Goal: Transaction & Acquisition: Purchase product/service

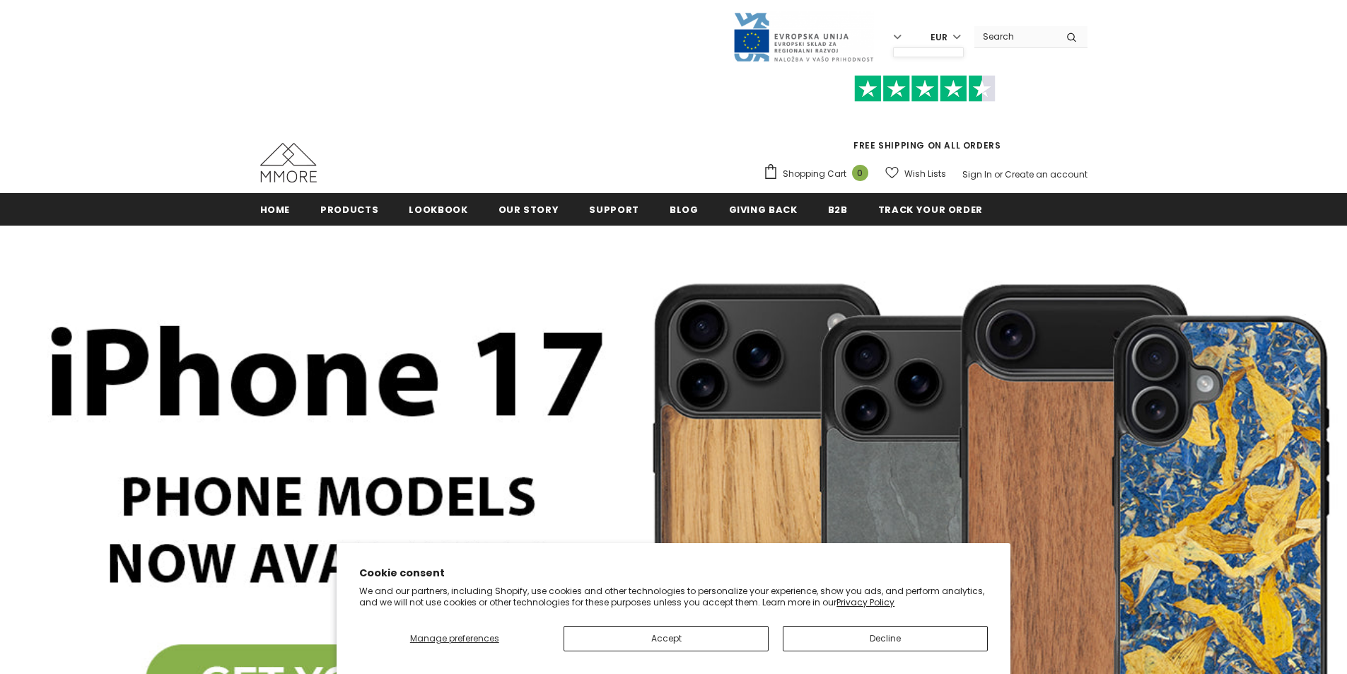
click at [952, 33] on label "EUR" at bounding box center [938, 36] width 52 height 21
click at [953, 37] on label "EUR" at bounding box center [938, 36] width 52 height 21
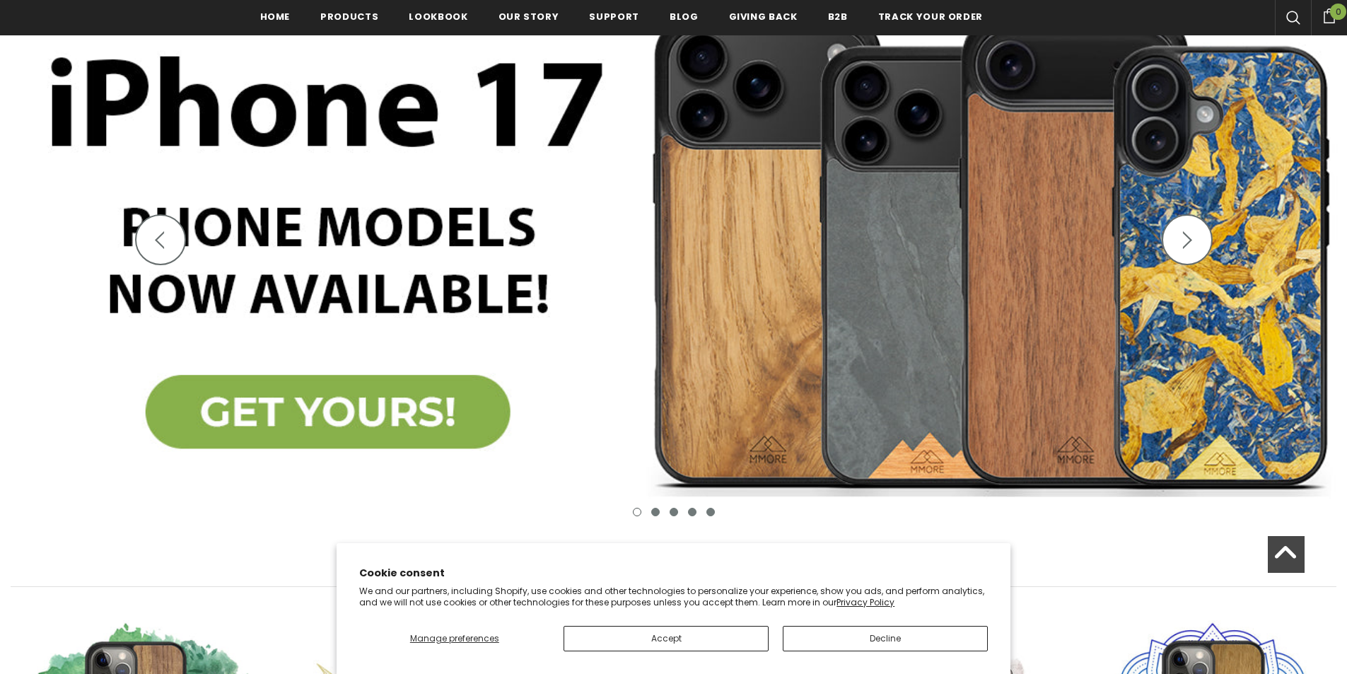
scroll to position [4, 0]
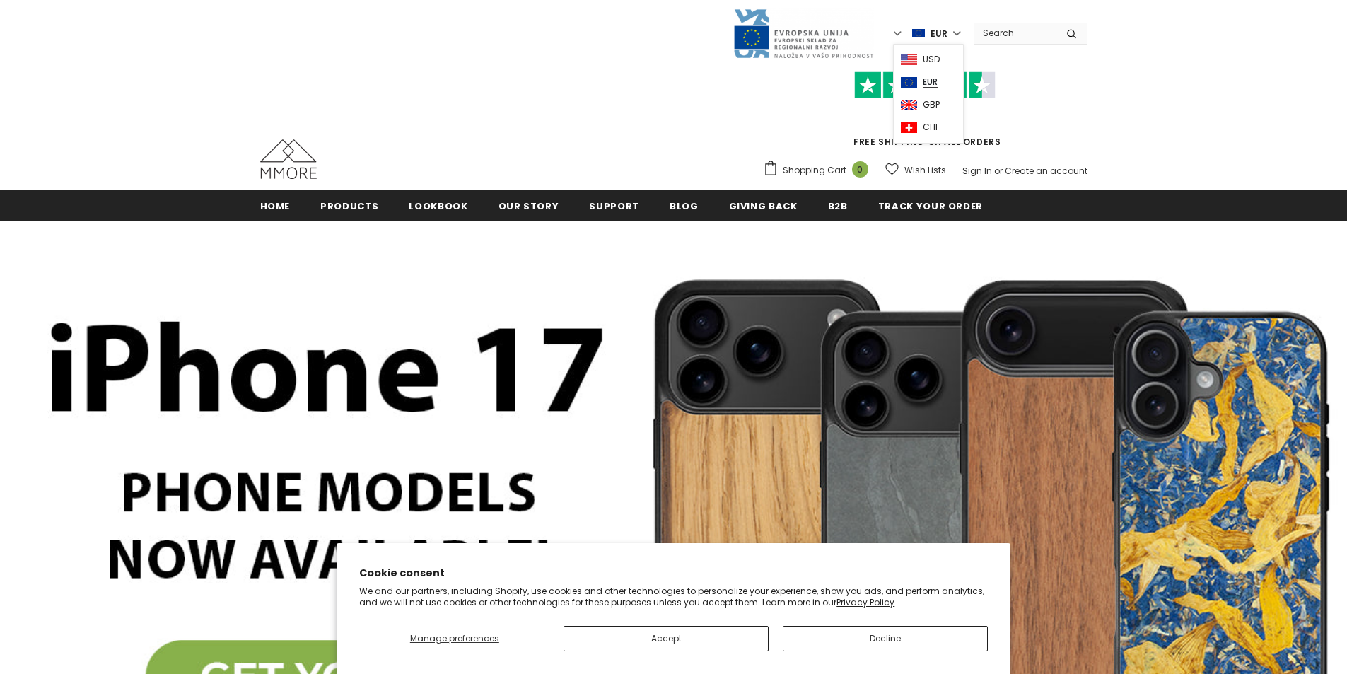
click at [1119, 102] on div "Trending iPhone Huawei" at bounding box center [673, 92] width 1347 height 193
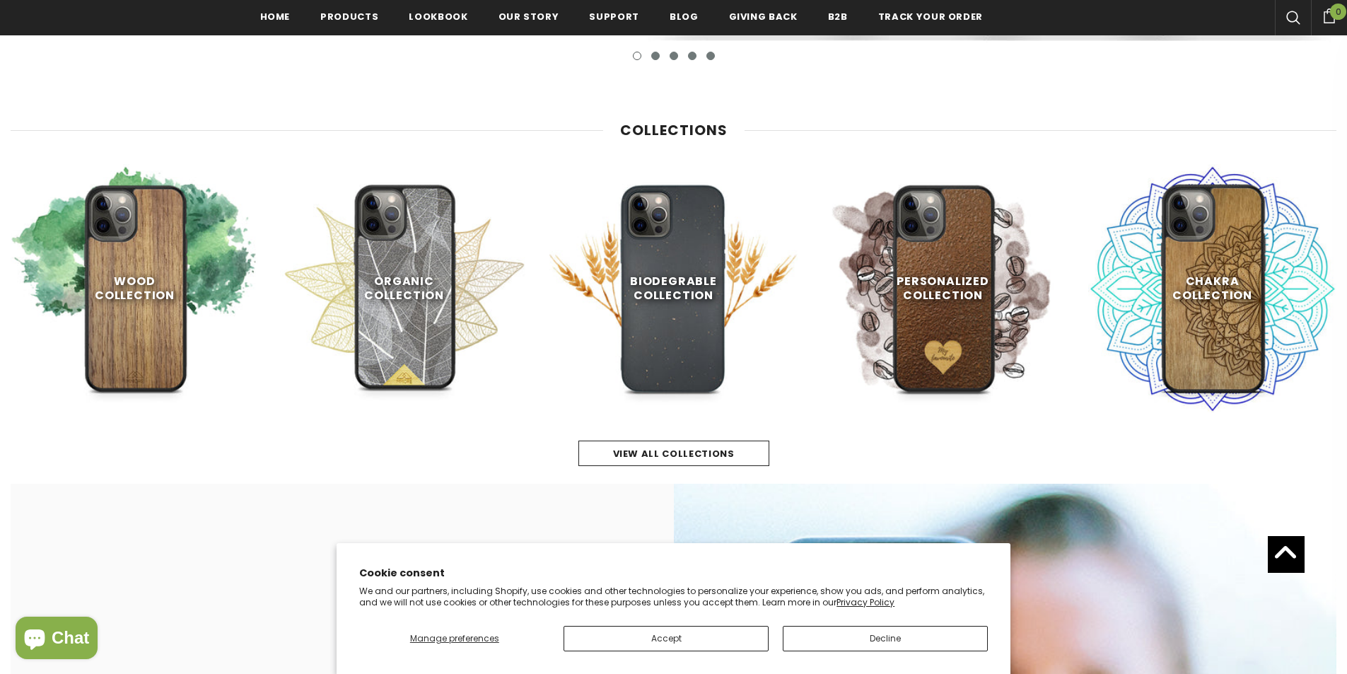
scroll to position [852, 0]
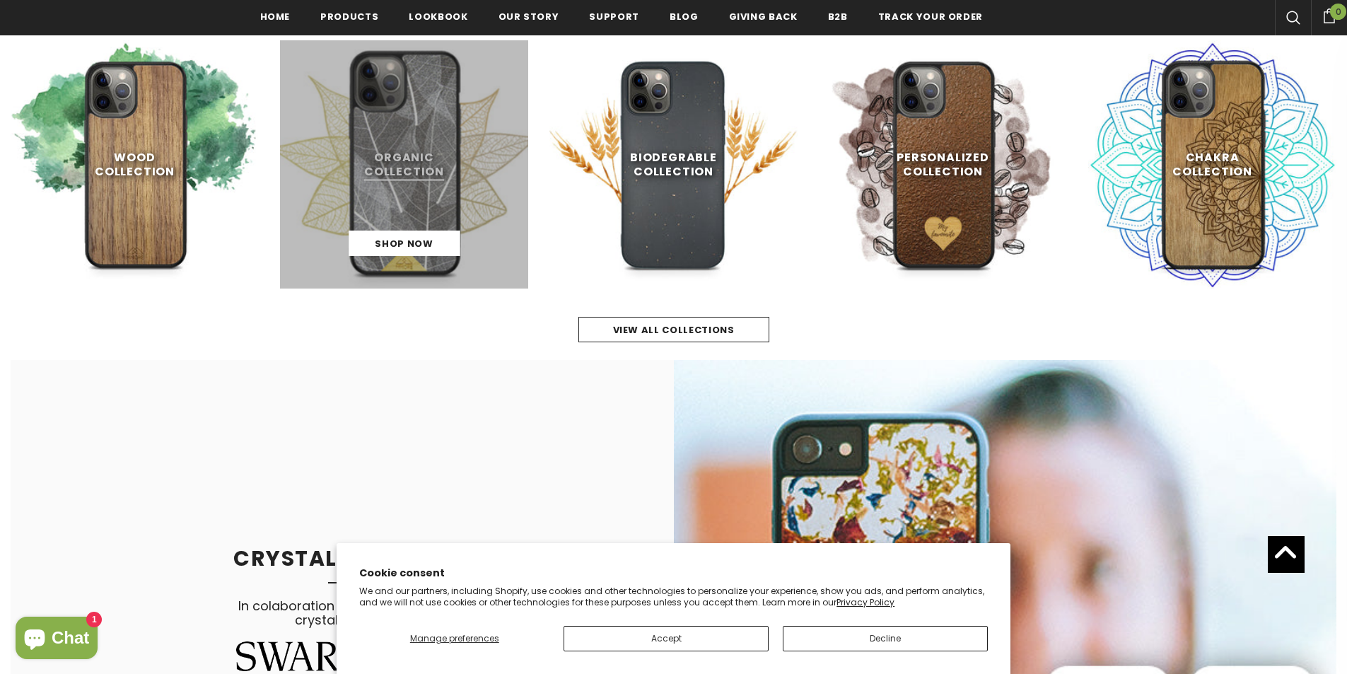
click at [407, 211] on link at bounding box center [404, 164] width 248 height 248
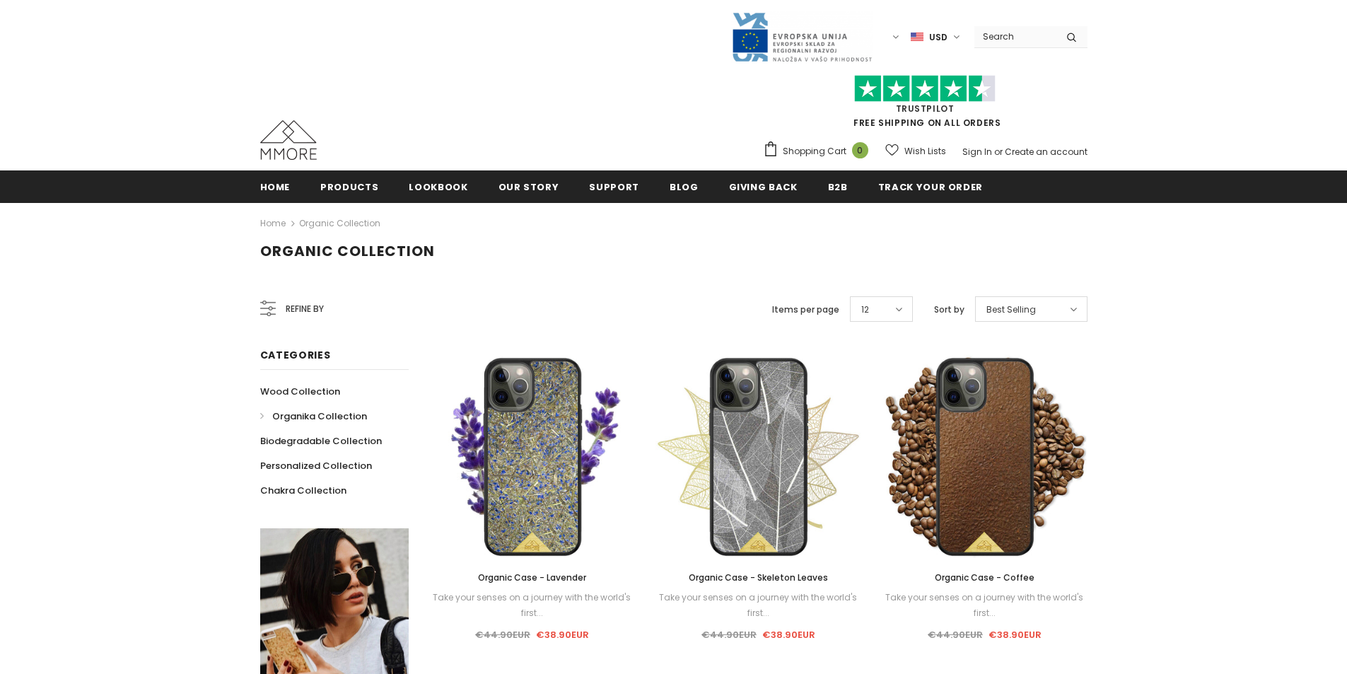
click at [421, 251] on span "Organic Collection" at bounding box center [347, 251] width 175 height 20
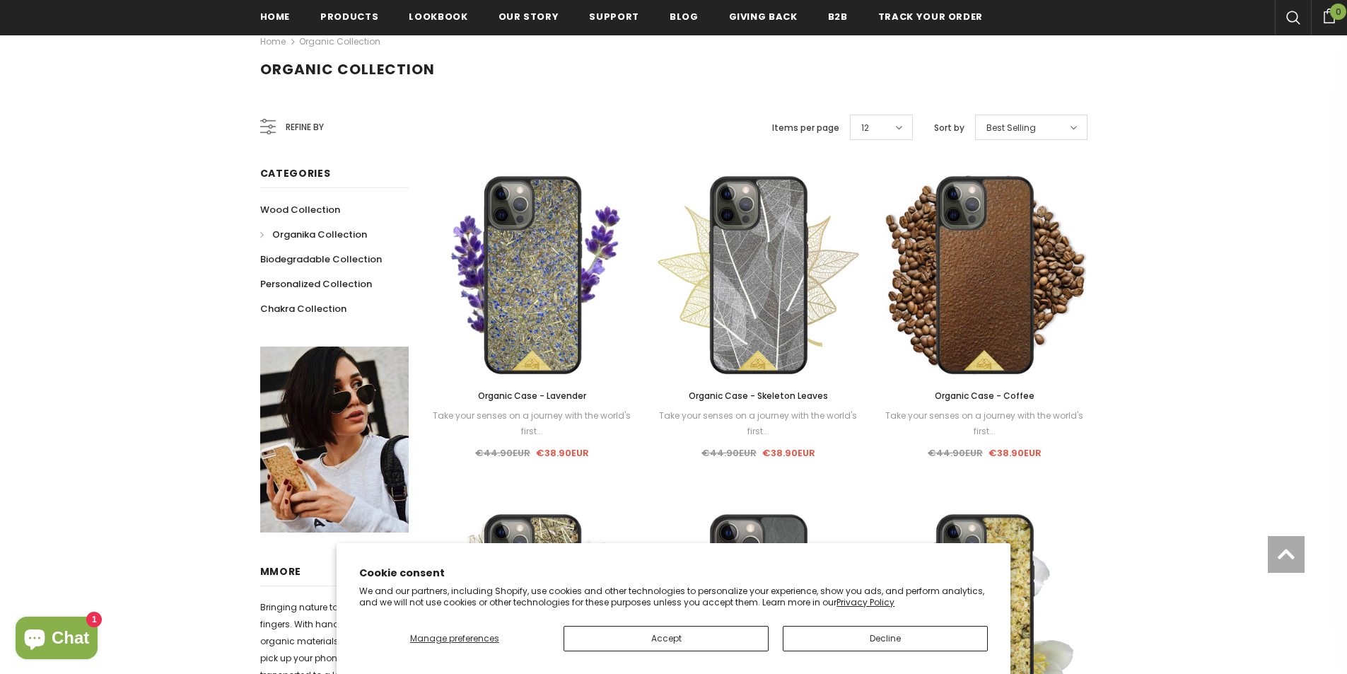
scroll to position [286, 0]
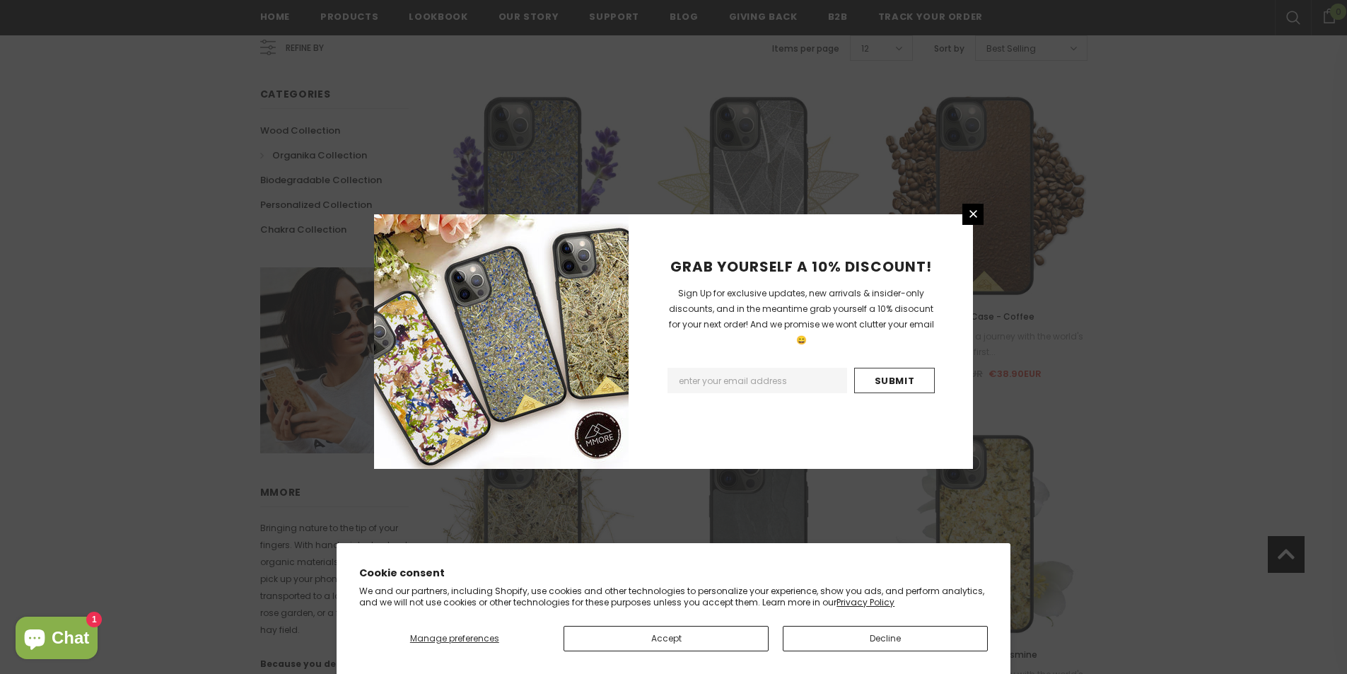
drag, startPoint x: 972, startPoint y: 216, endPoint x: 1047, endPoint y: 285, distance: 101.6
click at [973, 216] on icon at bounding box center [973, 214] width 12 height 12
